Goal: Task Accomplishment & Management: Complete application form

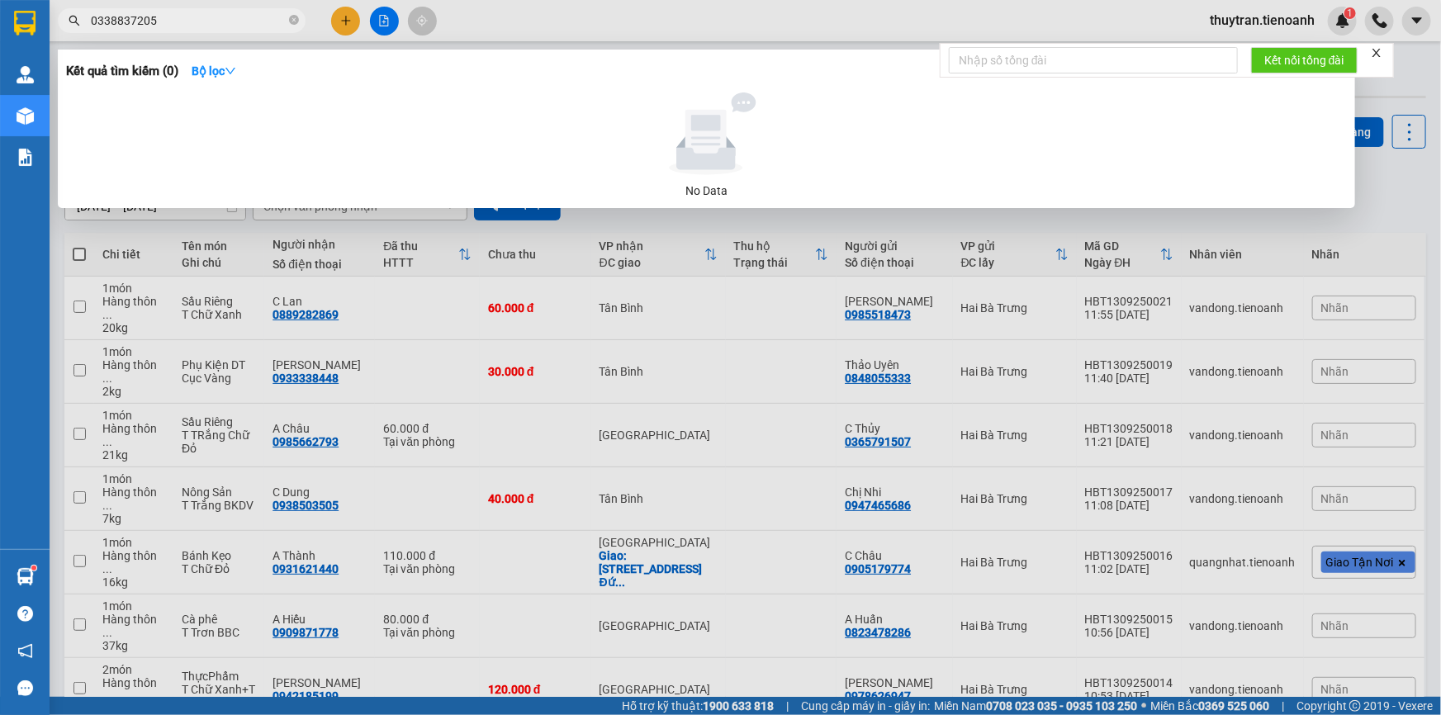
click at [239, 14] on input "0338837205" at bounding box center [188, 21] width 195 height 18
paste input "94385455"
click at [263, 28] on input "0943854555" at bounding box center [188, 21] width 195 height 18
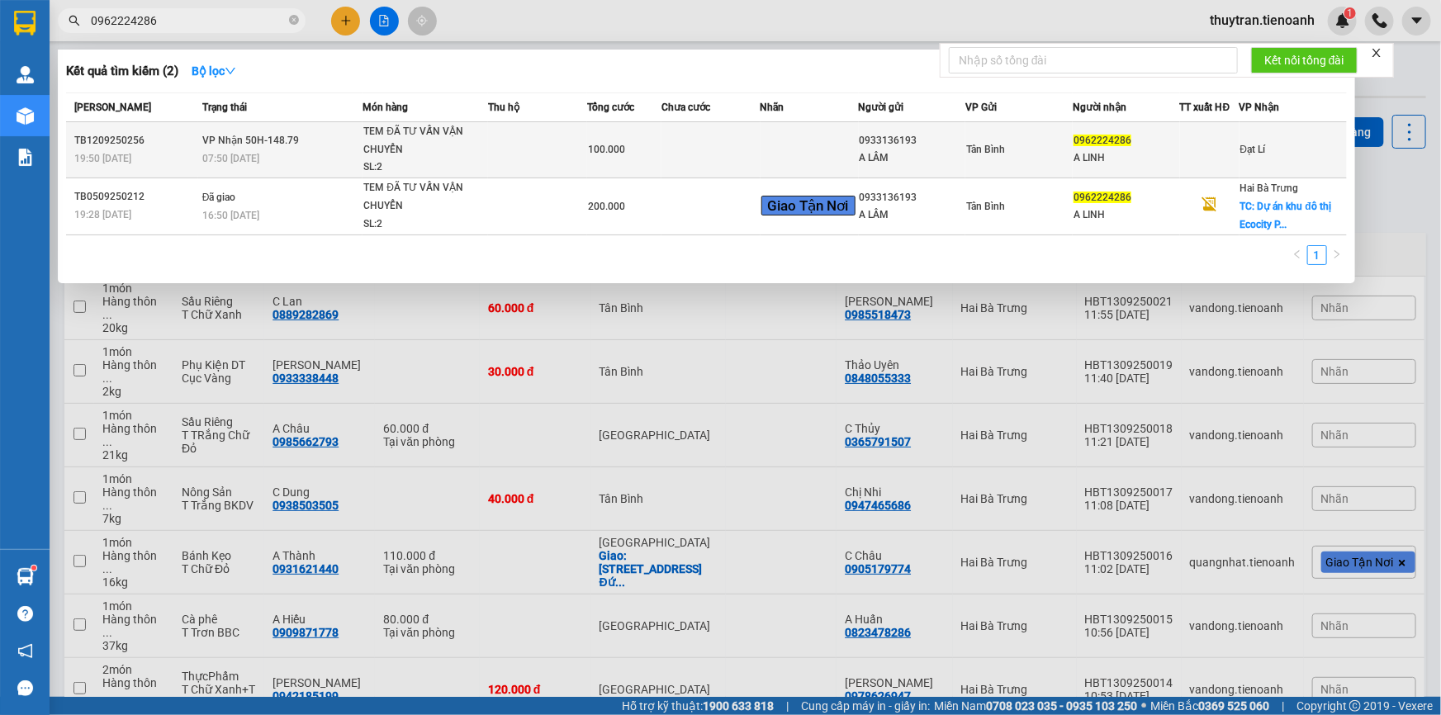
type input "0962224286"
click at [573, 165] on td at bounding box center [537, 150] width 99 height 56
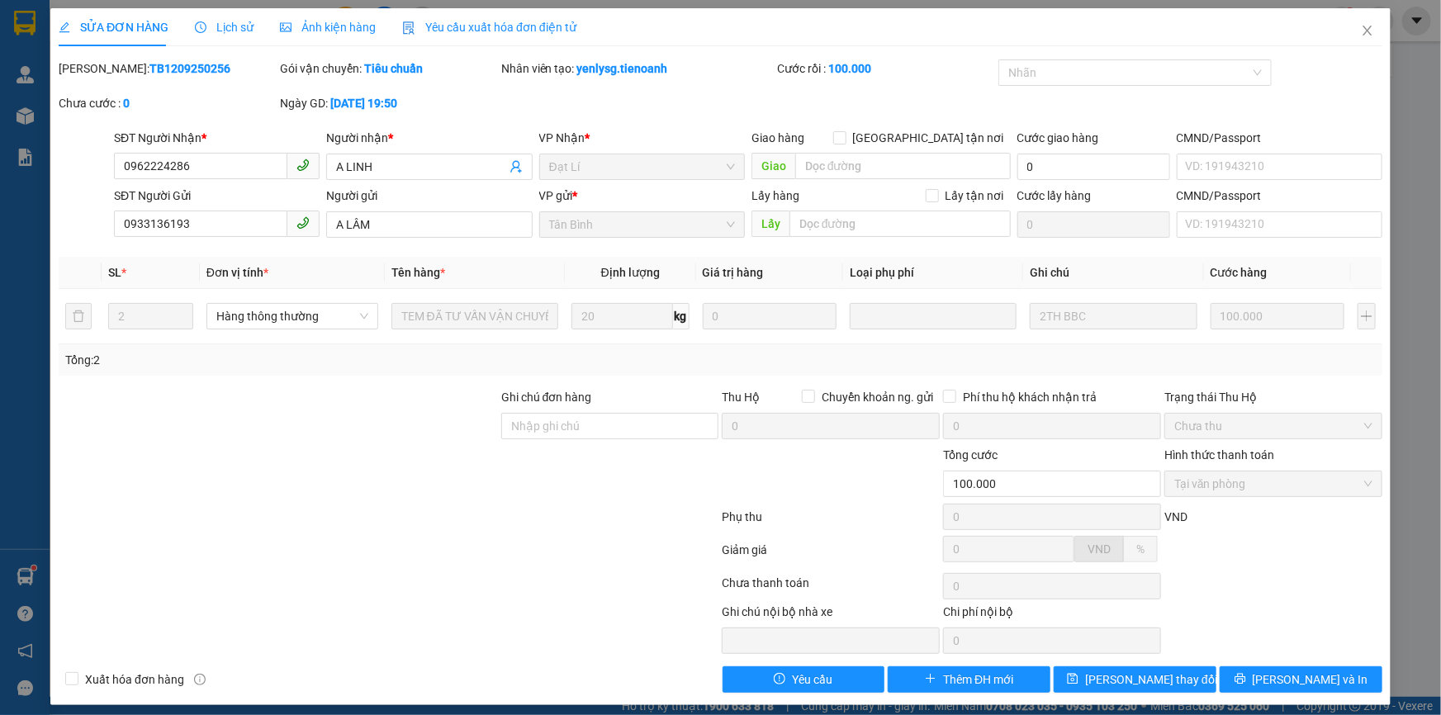
type input "0962224286"
type input "A LINH"
type input "0933136193"
type input "A LÂM"
type input "100.000"
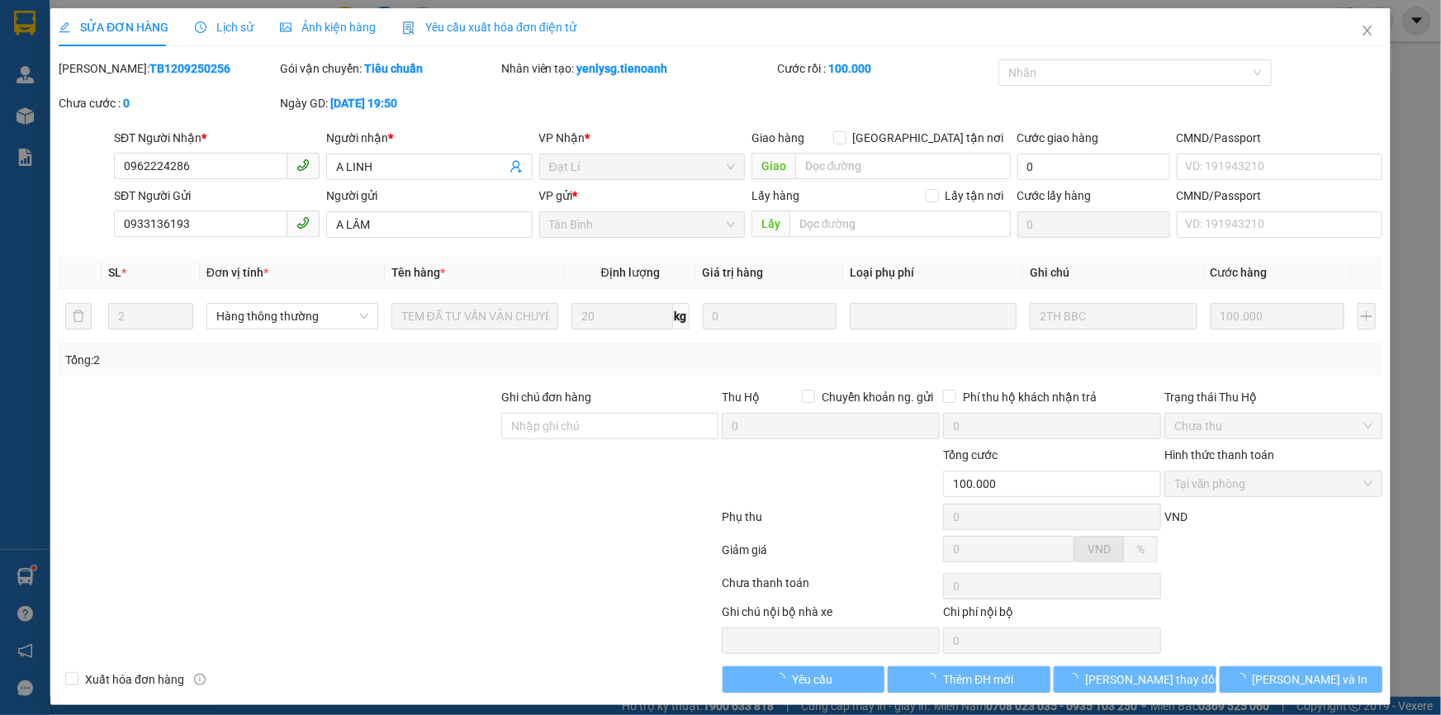
click at [242, 26] on span "Lịch sử" at bounding box center [224, 27] width 59 height 13
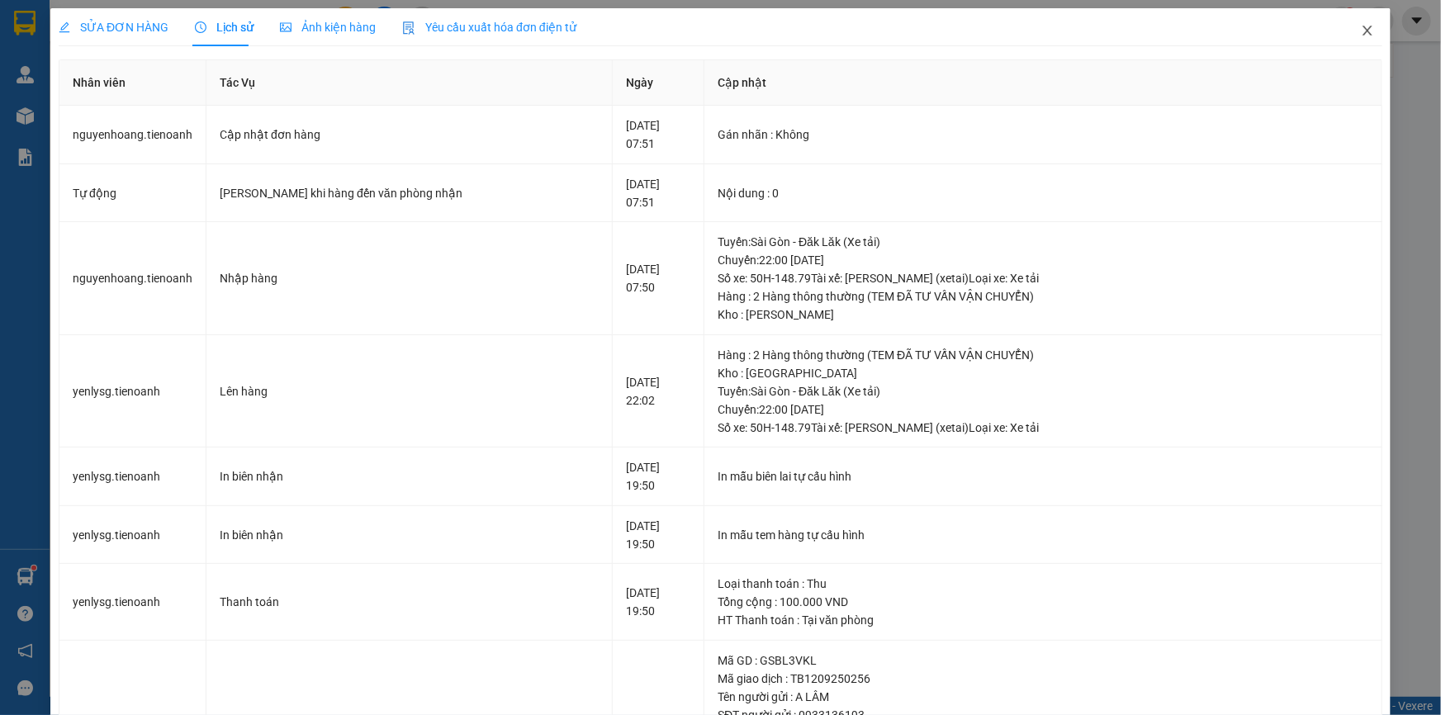
click at [1360, 33] on icon "close" at bounding box center [1366, 30] width 13 height 13
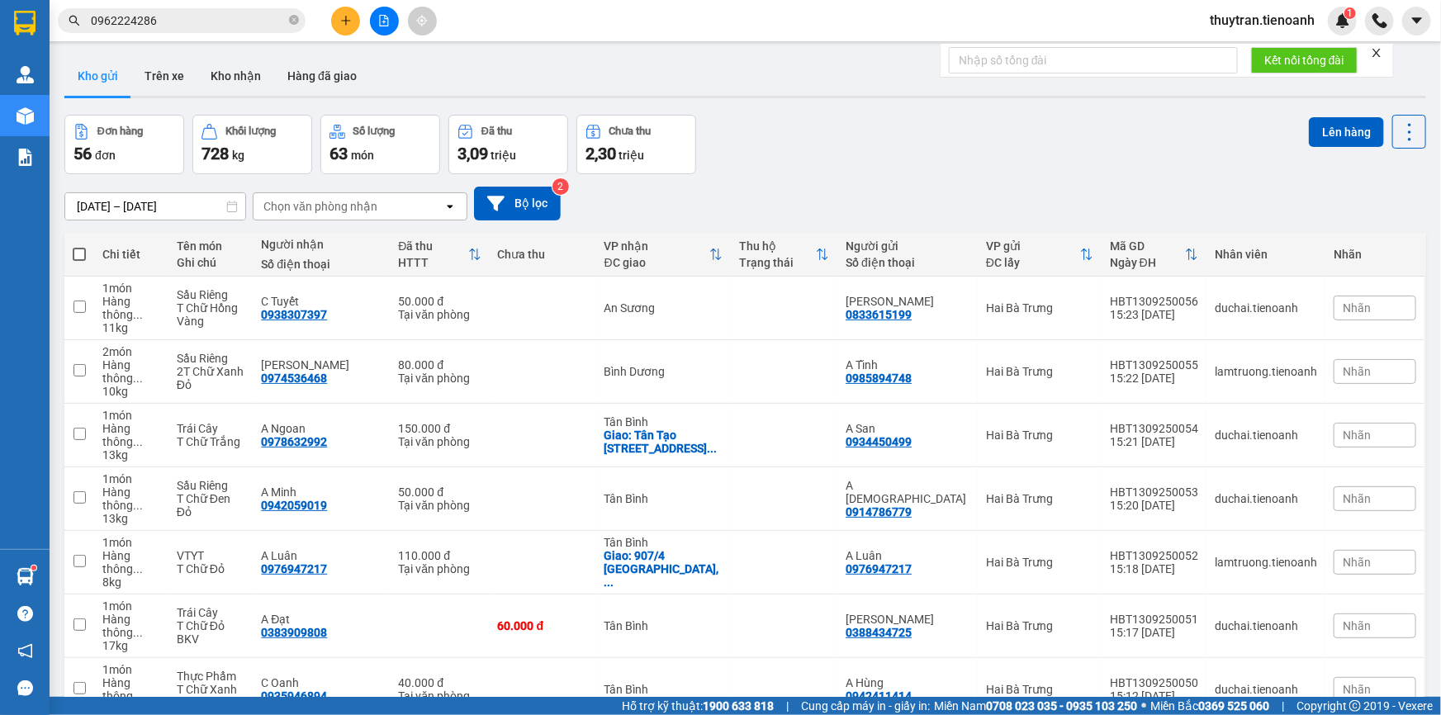
click at [215, 17] on input "0962224286" at bounding box center [188, 21] width 195 height 18
